Goal: Task Accomplishment & Management: Manage account settings

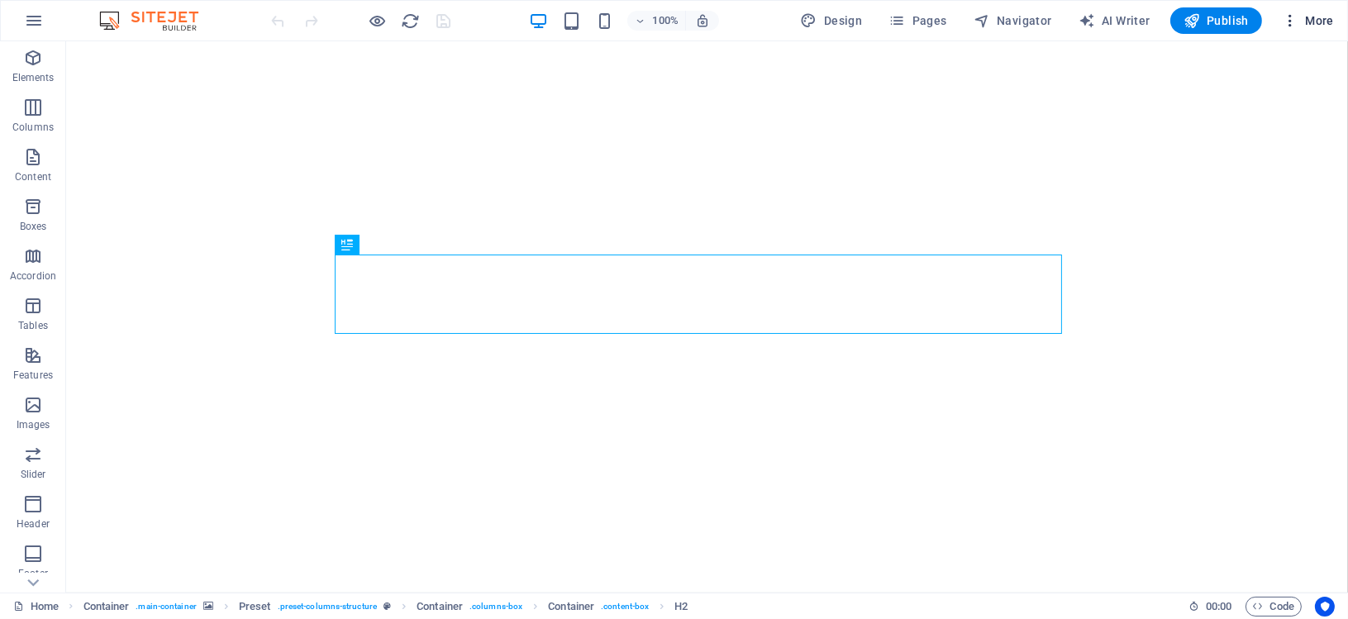
click at [1327, 22] on span "More" at bounding box center [1308, 20] width 52 height 17
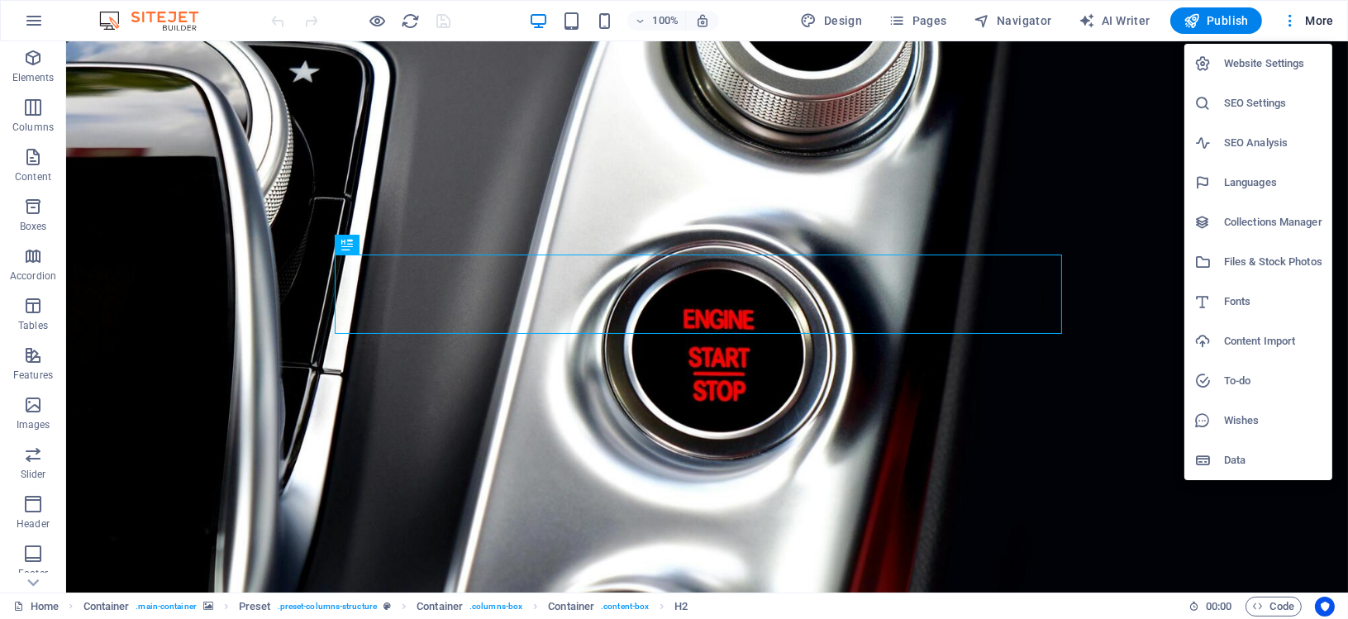
click at [1284, 102] on h6 "SEO Settings" at bounding box center [1273, 103] width 98 height 20
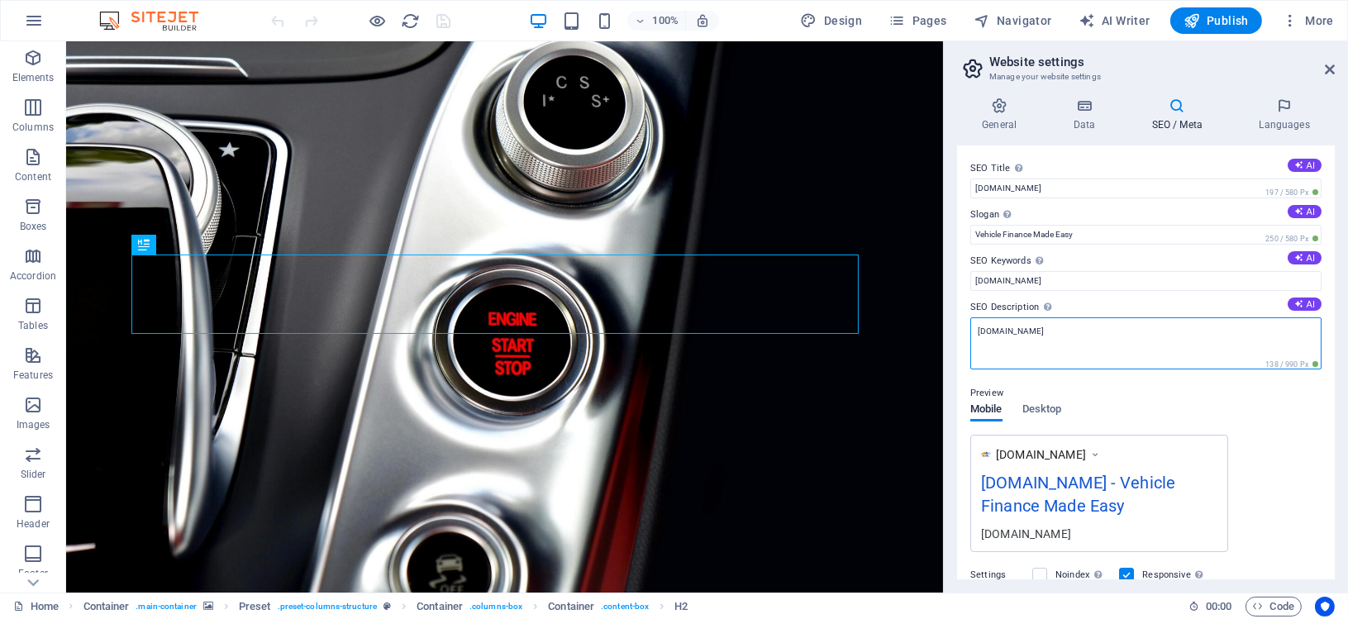
click at [1006, 331] on textarea "[DOMAIN_NAME]" at bounding box center [1145, 343] width 351 height 52
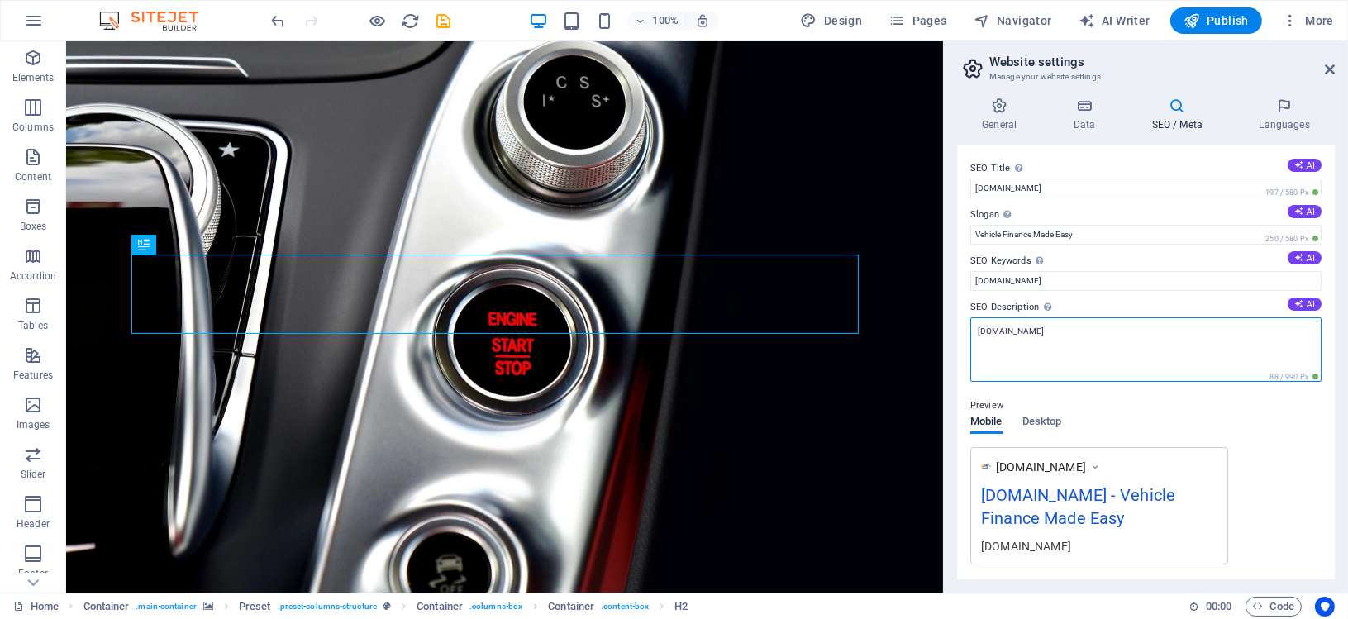
click at [1043, 330] on textarea "[DOMAIN_NAME]" at bounding box center [1145, 349] width 351 height 64
type textarea "helpufin"
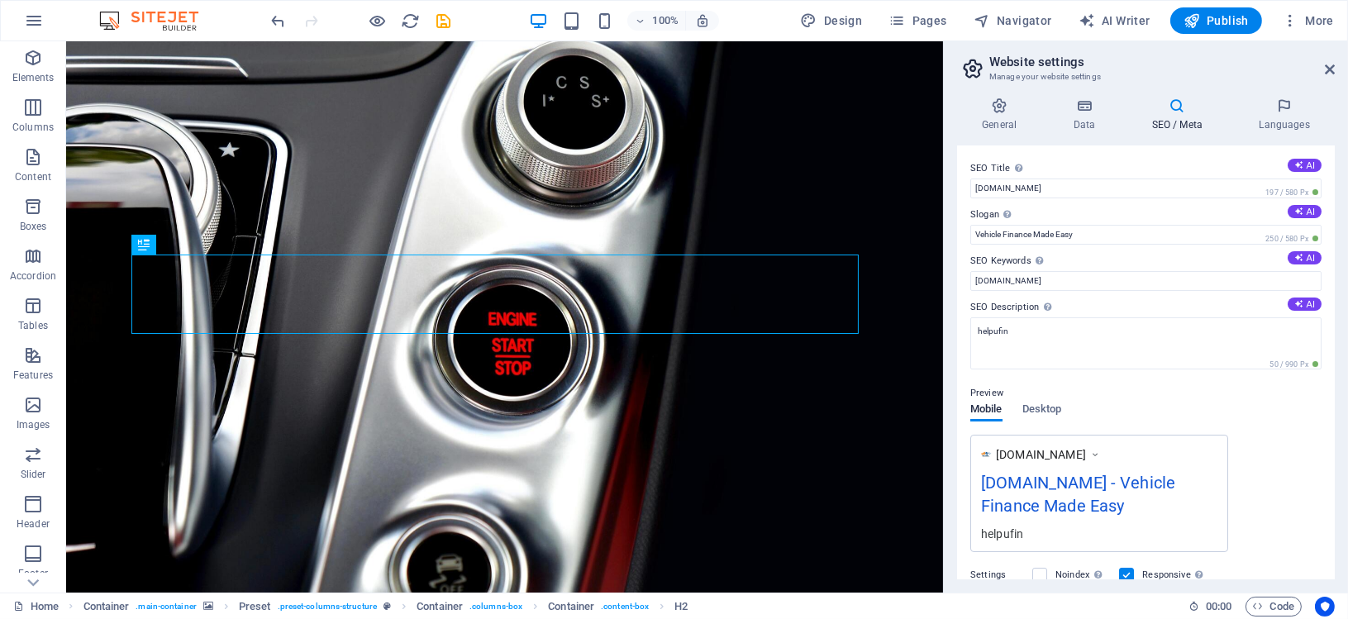
click at [1098, 397] on div "Preview" at bounding box center [1145, 393] width 351 height 20
click at [1065, 282] on input "[DOMAIN_NAME]" at bounding box center [1145, 281] width 351 height 20
type input "helpufin"
click at [1125, 397] on div "Preview" at bounding box center [1145, 393] width 351 height 20
click at [1081, 183] on input "[DOMAIN_NAME]" at bounding box center [1145, 188] width 351 height 20
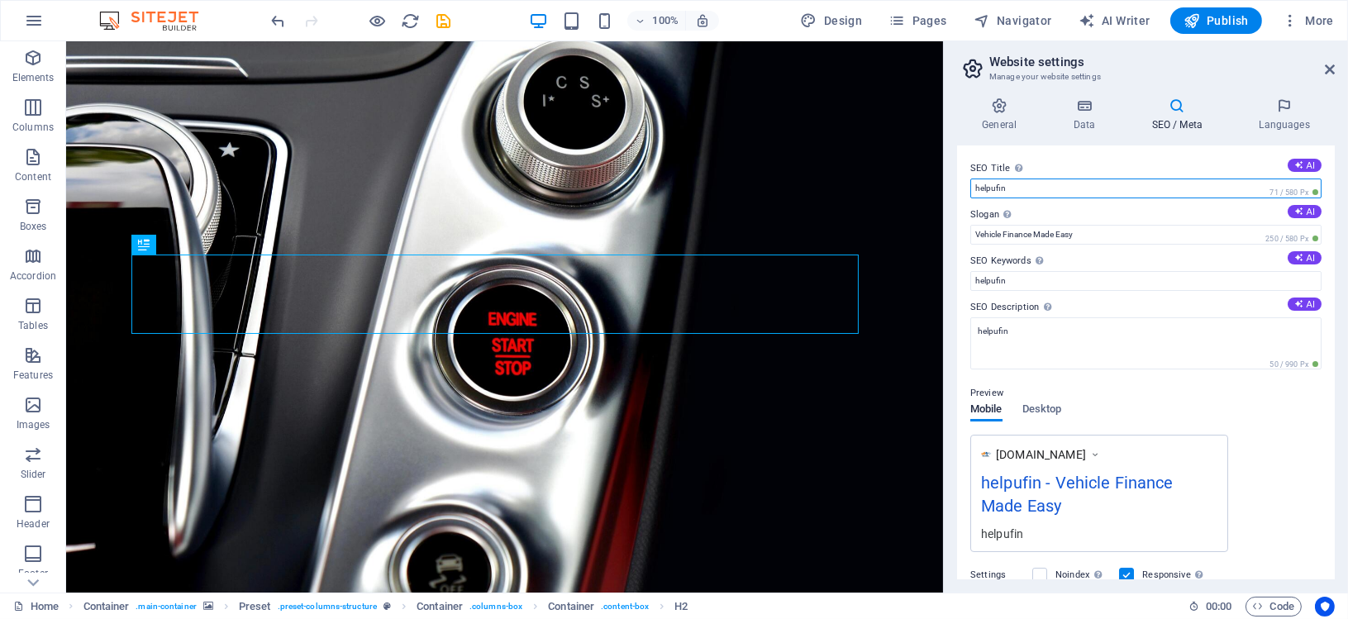
type input "helpufin"
click at [1243, 398] on div "Preview" at bounding box center [1145, 393] width 351 height 20
click at [1234, 13] on span "Publish" at bounding box center [1215, 20] width 65 height 17
